Goal: Task Accomplishment & Management: Use online tool/utility

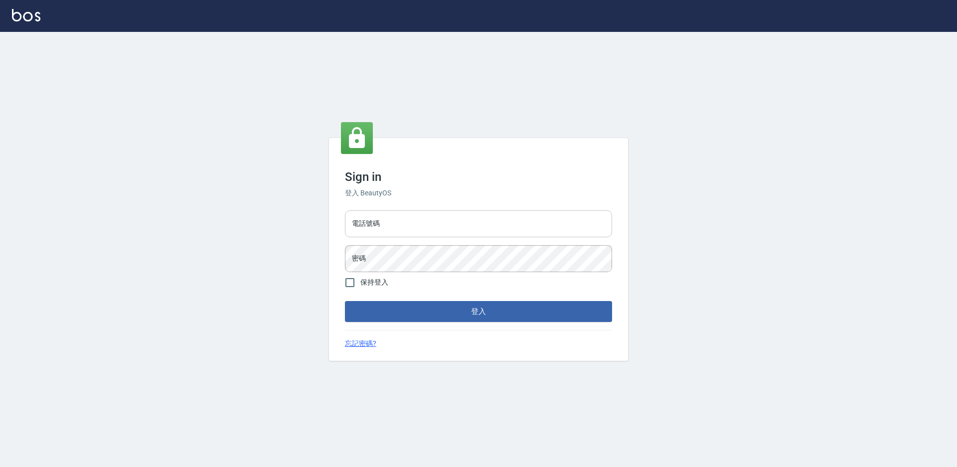
click at [393, 215] on input "電話號碼" at bounding box center [478, 223] width 267 height 27
type input "7805667"
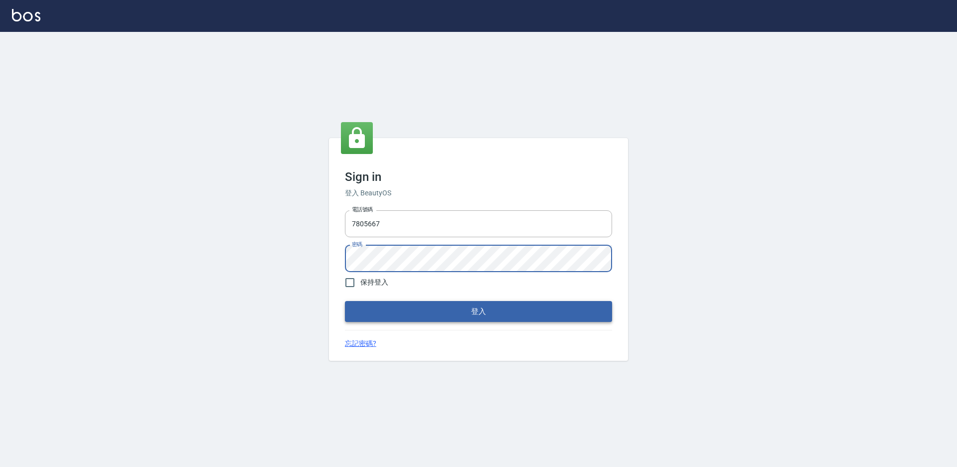
click at [452, 315] on button "登入" at bounding box center [478, 311] width 267 height 21
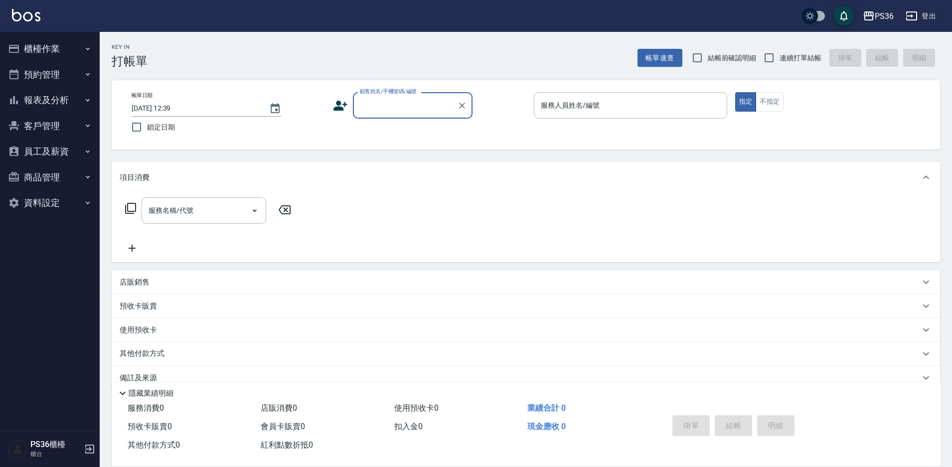
click at [375, 109] on input "顧客姓名/手機號碼/編號" at bounding box center [405, 105] width 96 height 17
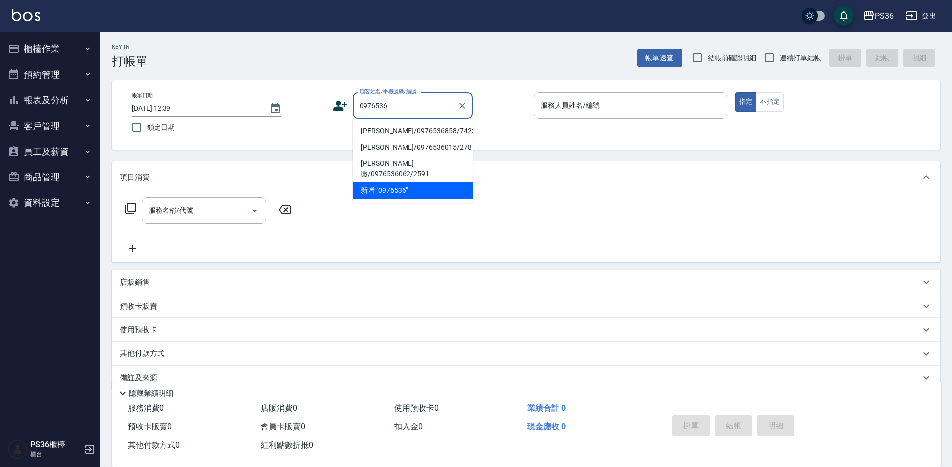
click at [430, 130] on li "[PERSON_NAME]/0976536858/7423" at bounding box center [413, 131] width 120 height 16
type input "[PERSON_NAME]/0976536858/7423"
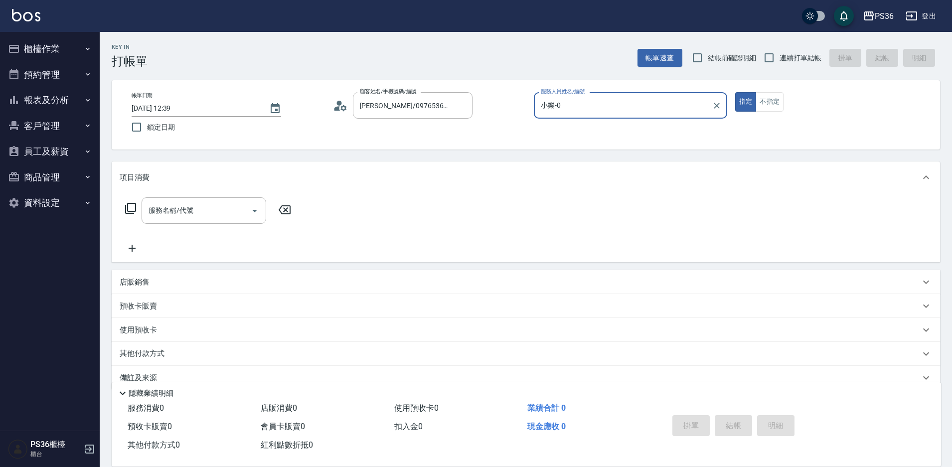
type input "小樂-0"
click at [717, 112] on button "Clear" at bounding box center [717, 106] width 14 height 14
type input "Miya-2"
type button "true"
click at [765, 99] on button "不指定" at bounding box center [770, 101] width 28 height 19
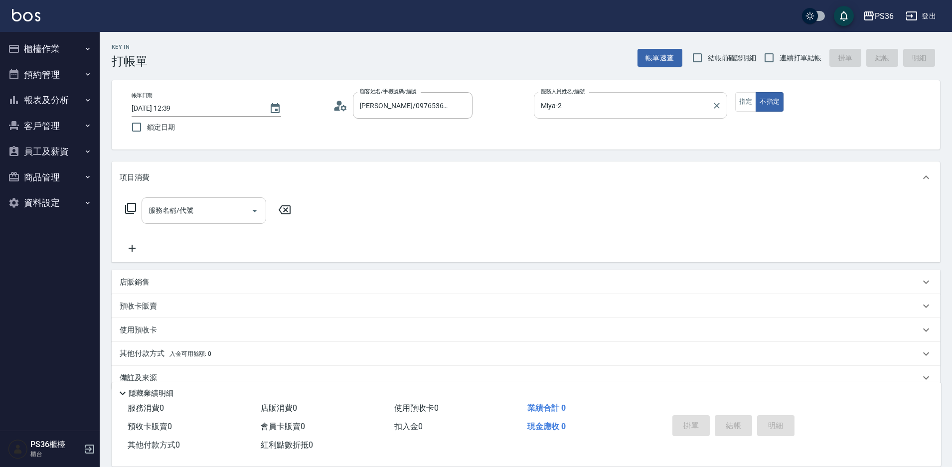
click at [233, 214] on input "服務名稱/代號" at bounding box center [196, 210] width 101 height 17
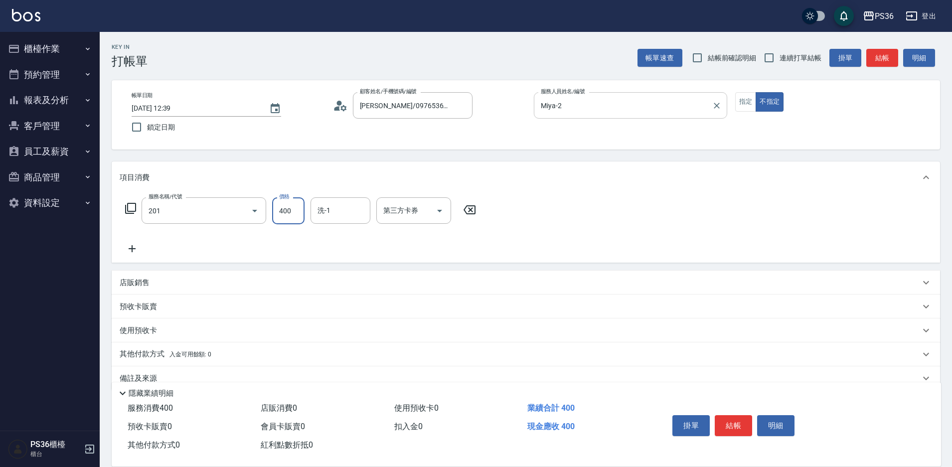
type input "C級洗剪(201)"
click at [746, 423] on button "結帳" at bounding box center [733, 425] width 37 height 21
